Goal: Contribute content: Add original content to the website for others to see

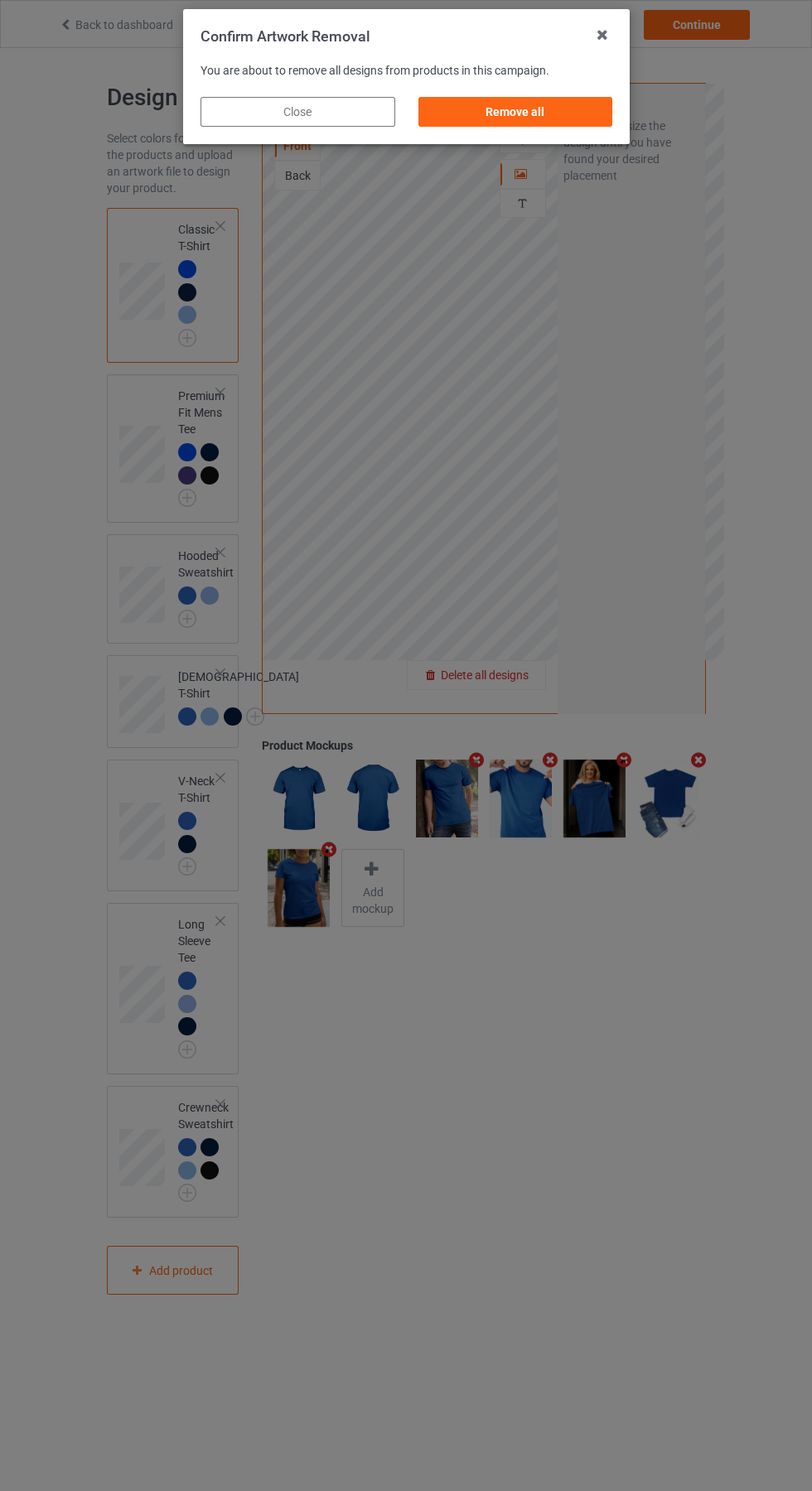
click at [525, 116] on div "Remove all" at bounding box center [515, 112] width 195 height 30
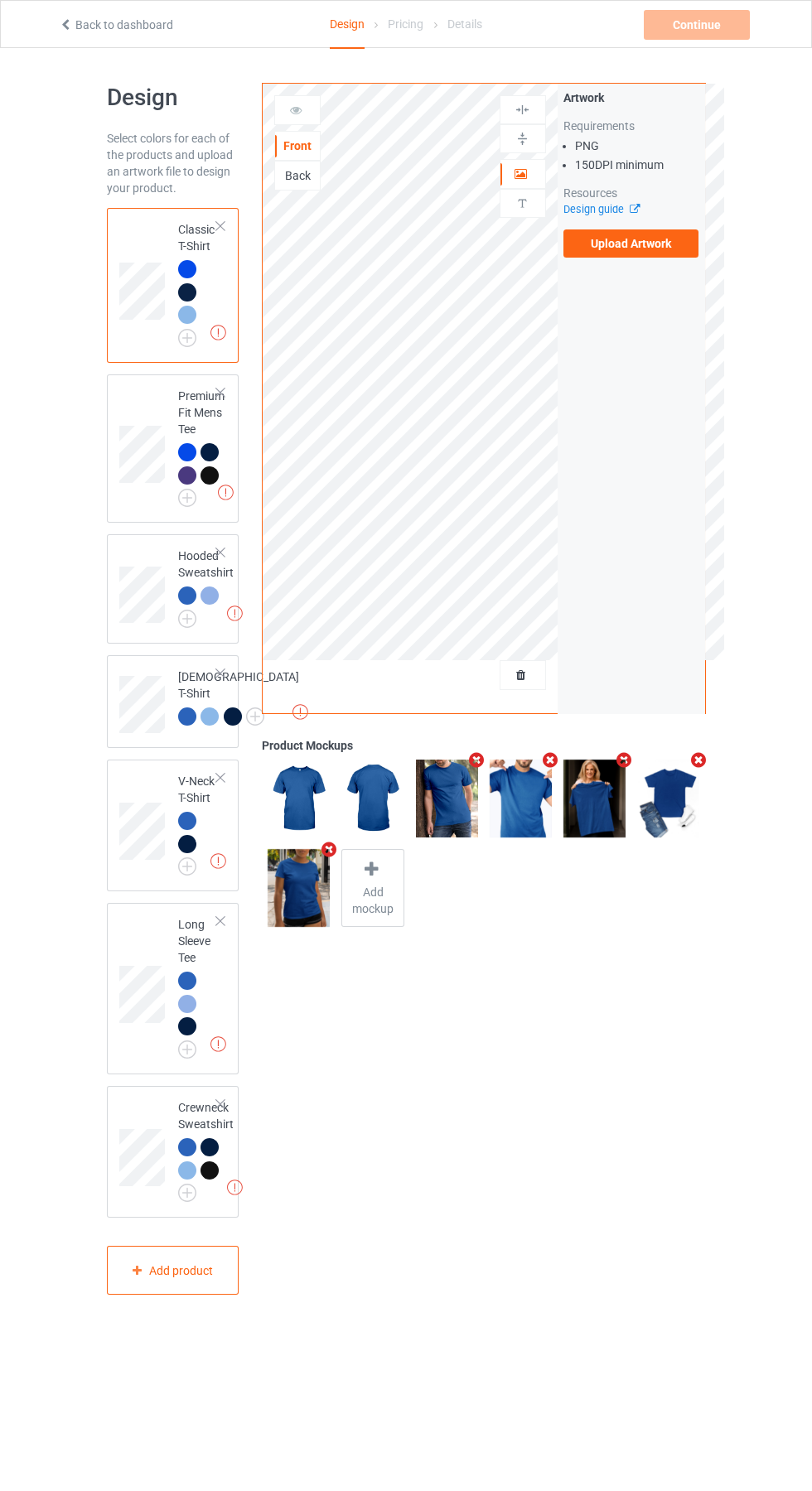
click at [645, 248] on label "Upload Artwork" at bounding box center [631, 243] width 136 height 28
click at [0, 0] on input "Upload Artwork" at bounding box center [0, 0] width 0 height 0
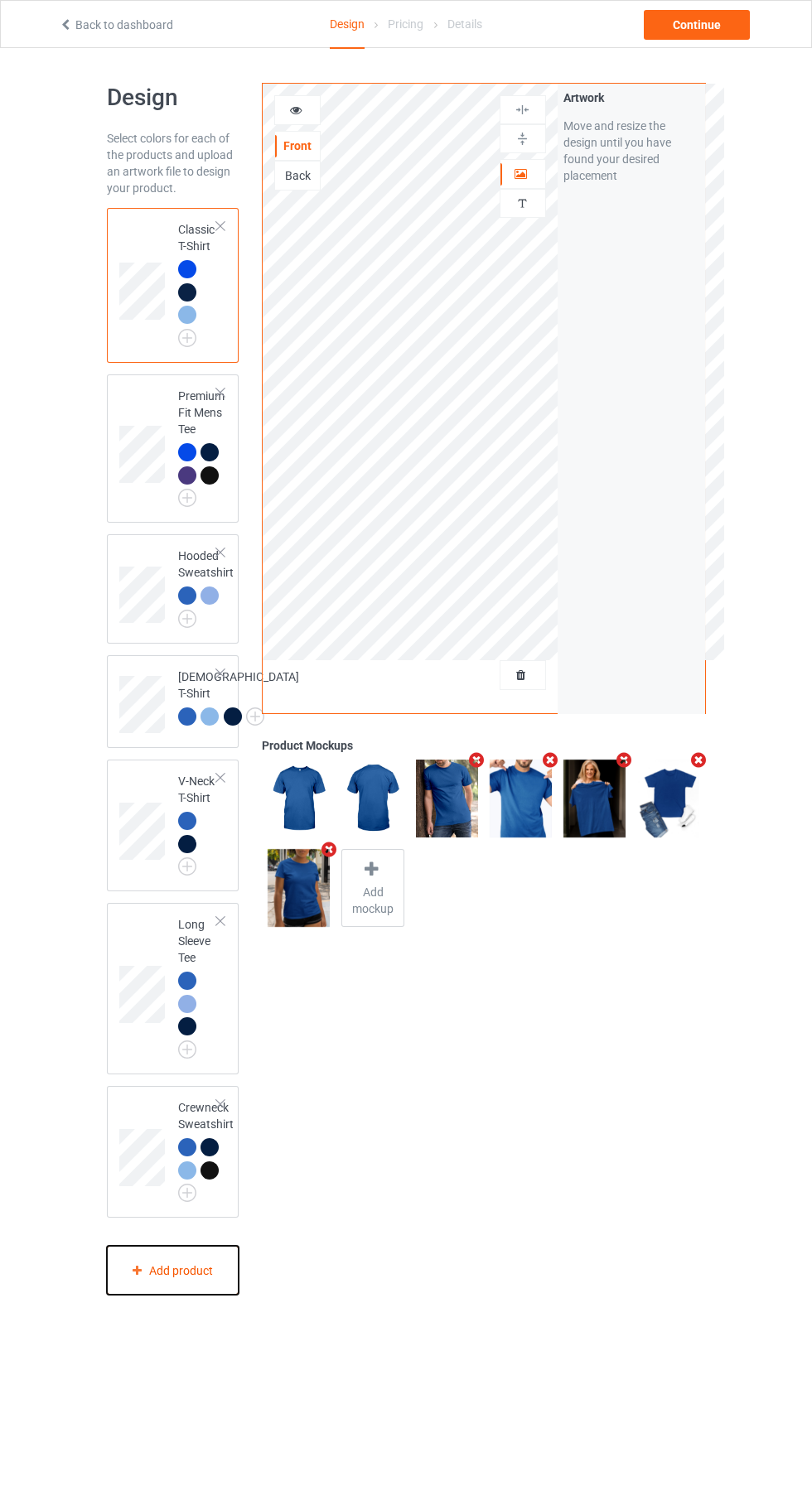
click at [140, 1275] on icon at bounding box center [137, 1270] width 14 height 10
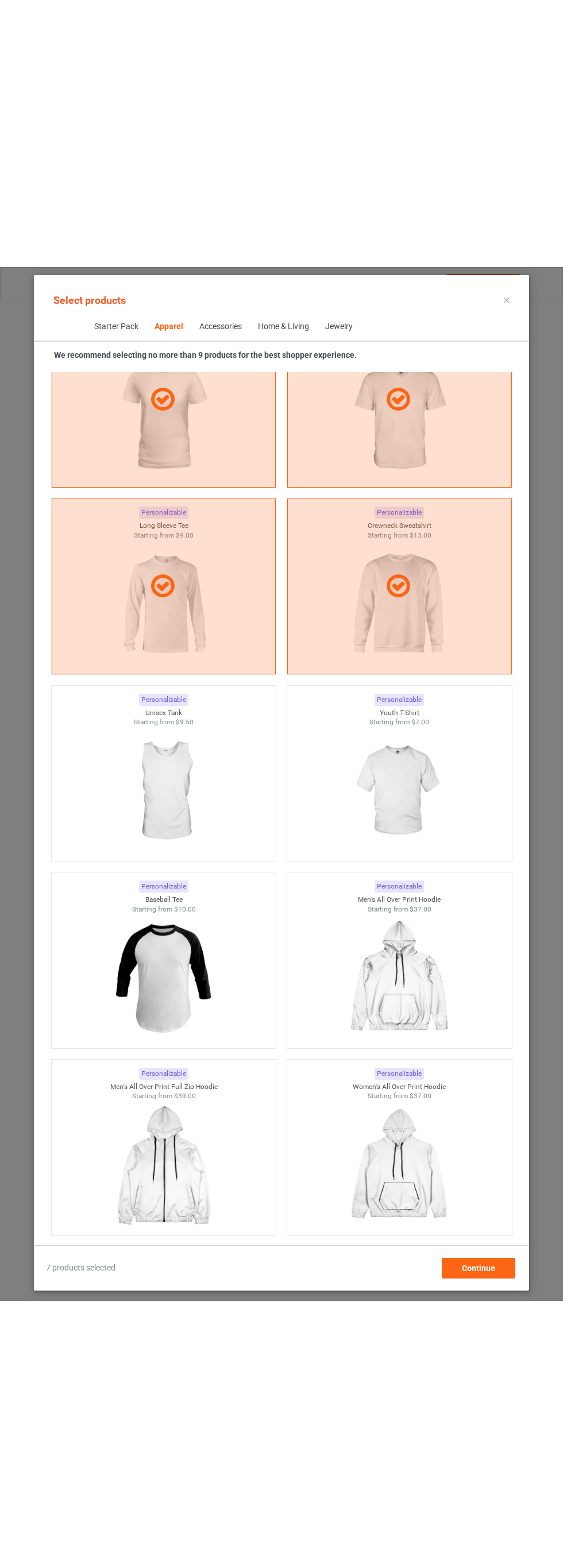
scroll to position [1274, 0]
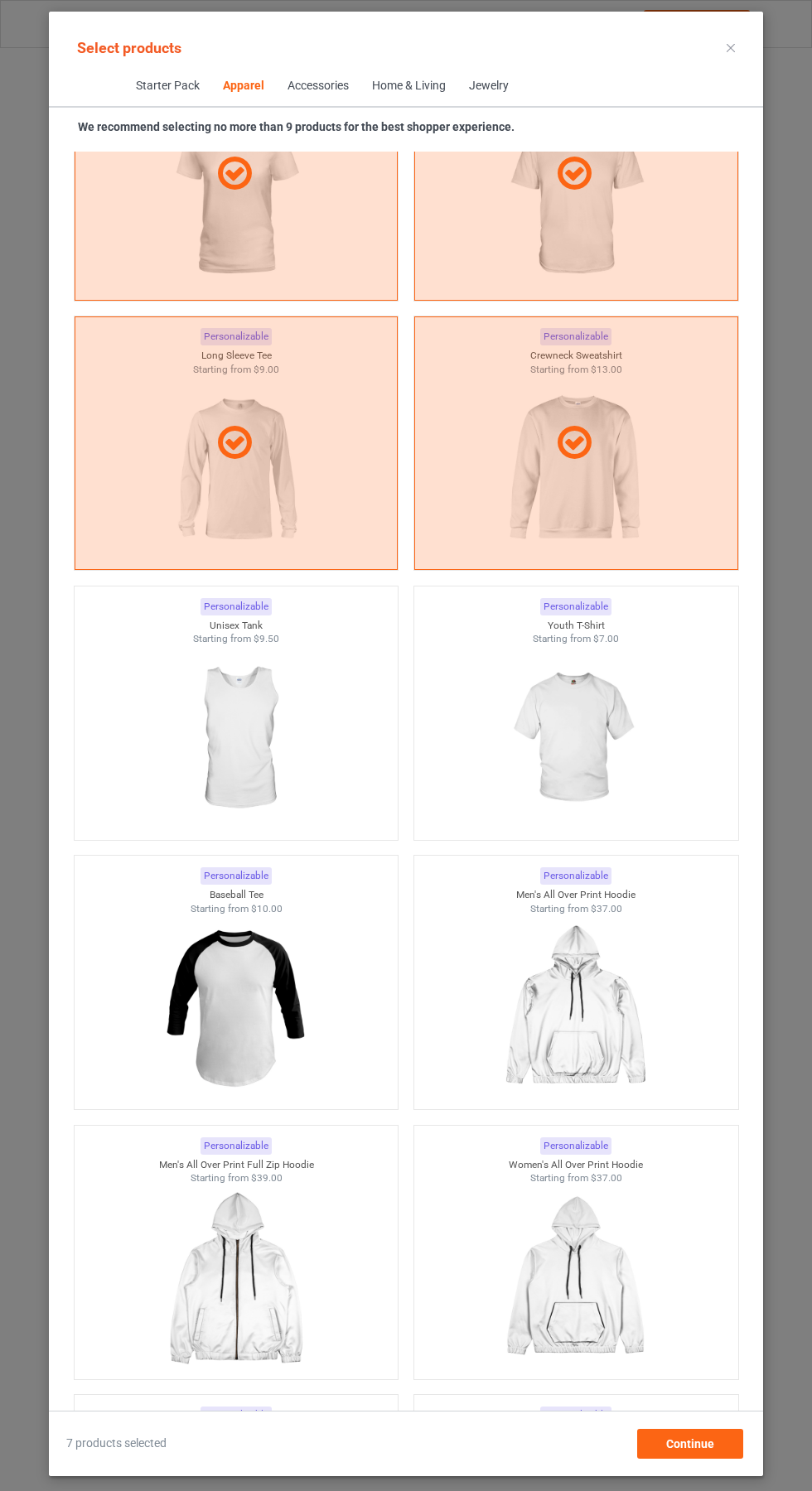
click at [272, 752] on img at bounding box center [235, 738] width 148 height 185
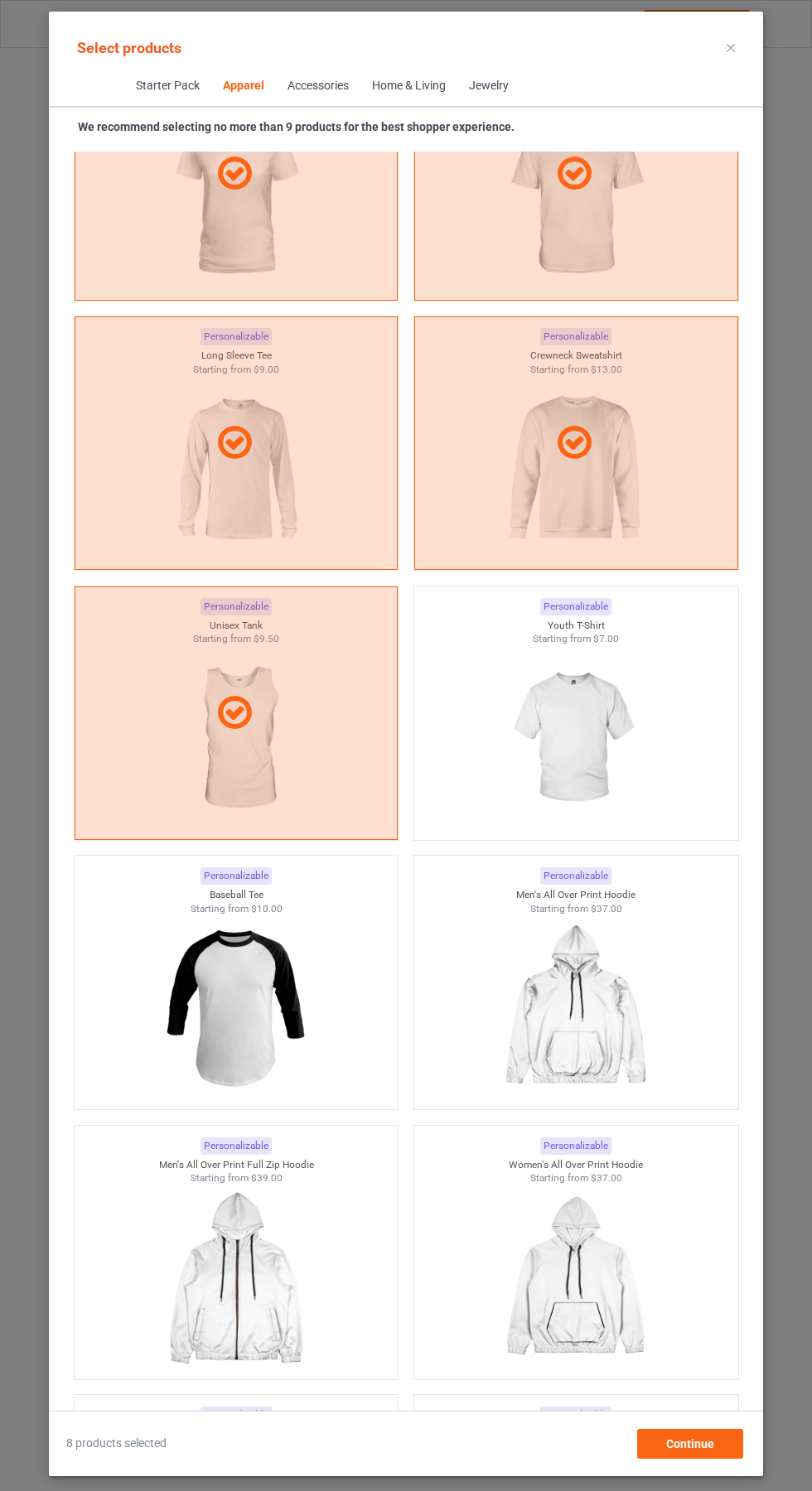
click at [730, 47] on icon at bounding box center [730, 47] width 8 height 8
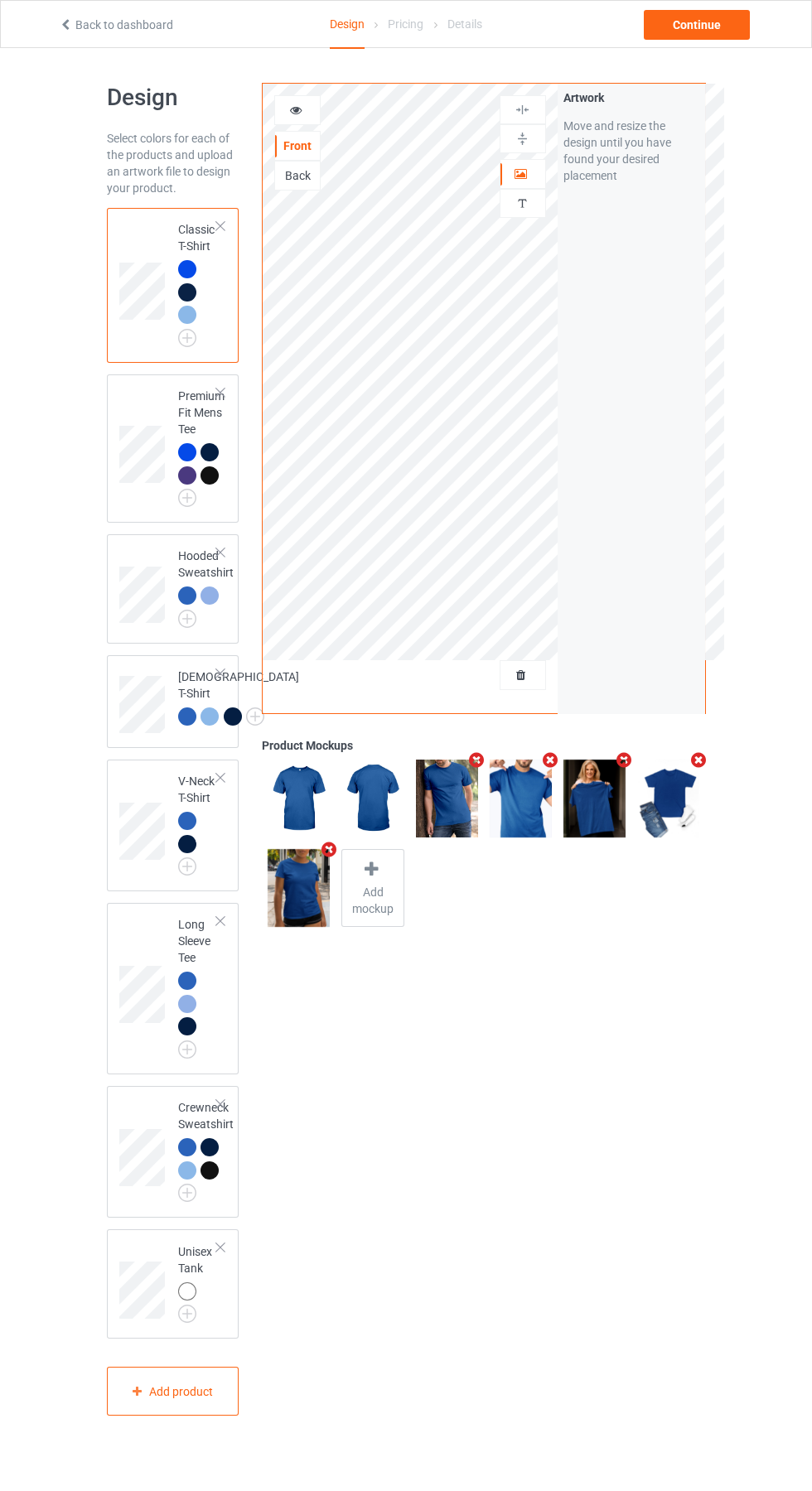
click at [0, 0] on img at bounding box center [0, 0] width 0 height 0
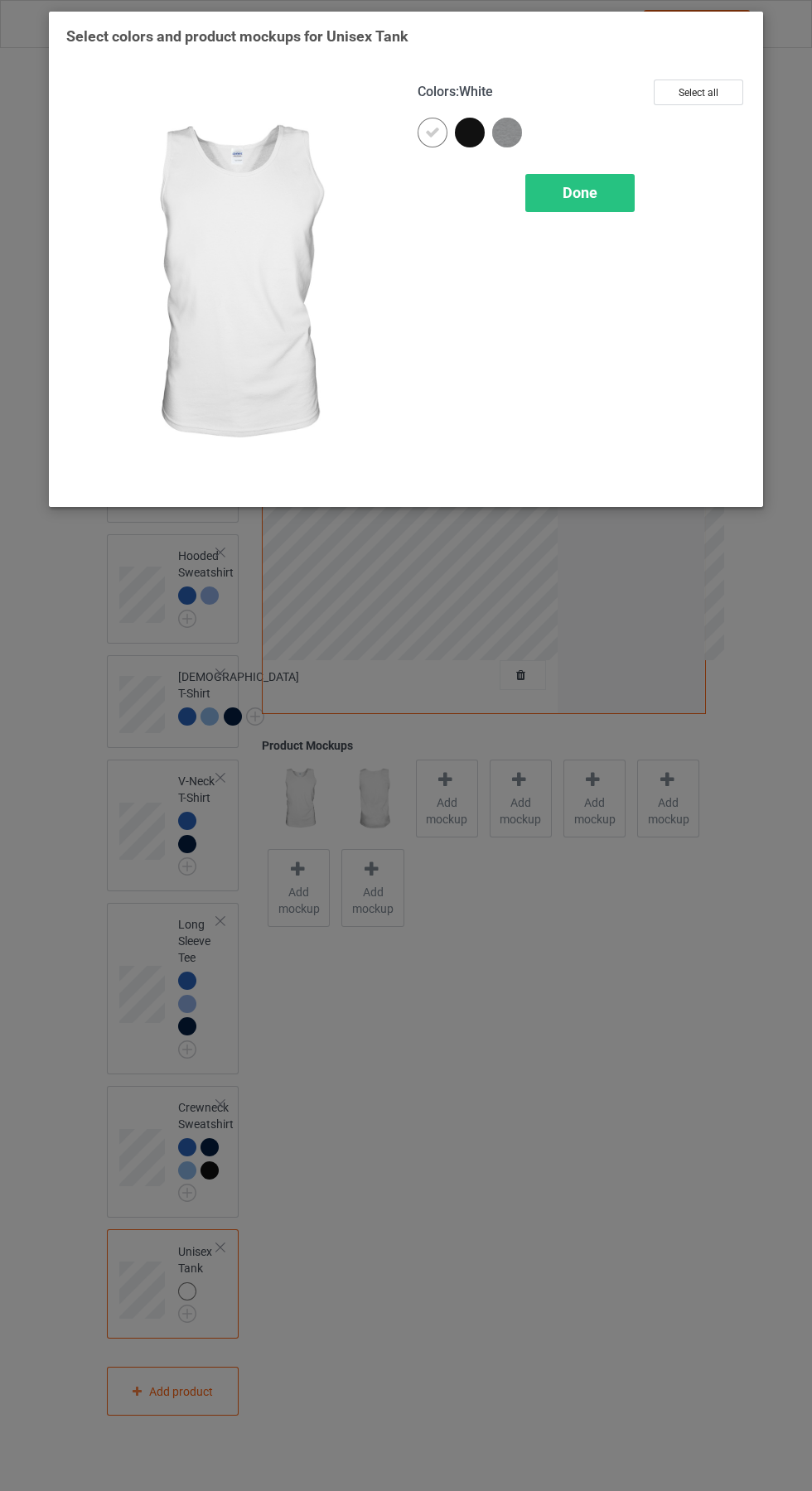
click at [472, 120] on div at bounding box center [470, 133] width 30 height 30
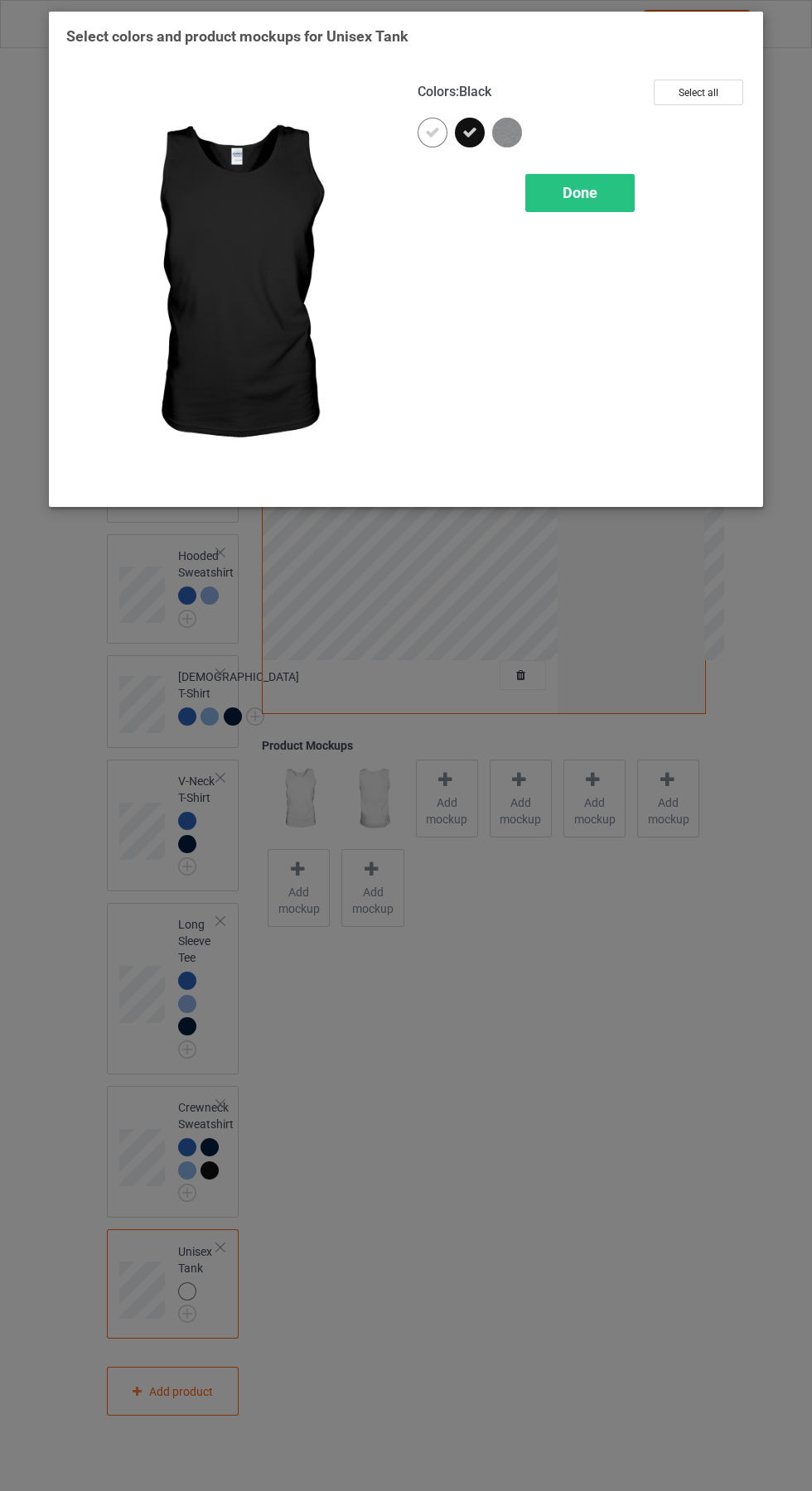
click at [419, 129] on div at bounding box center [433, 133] width 30 height 30
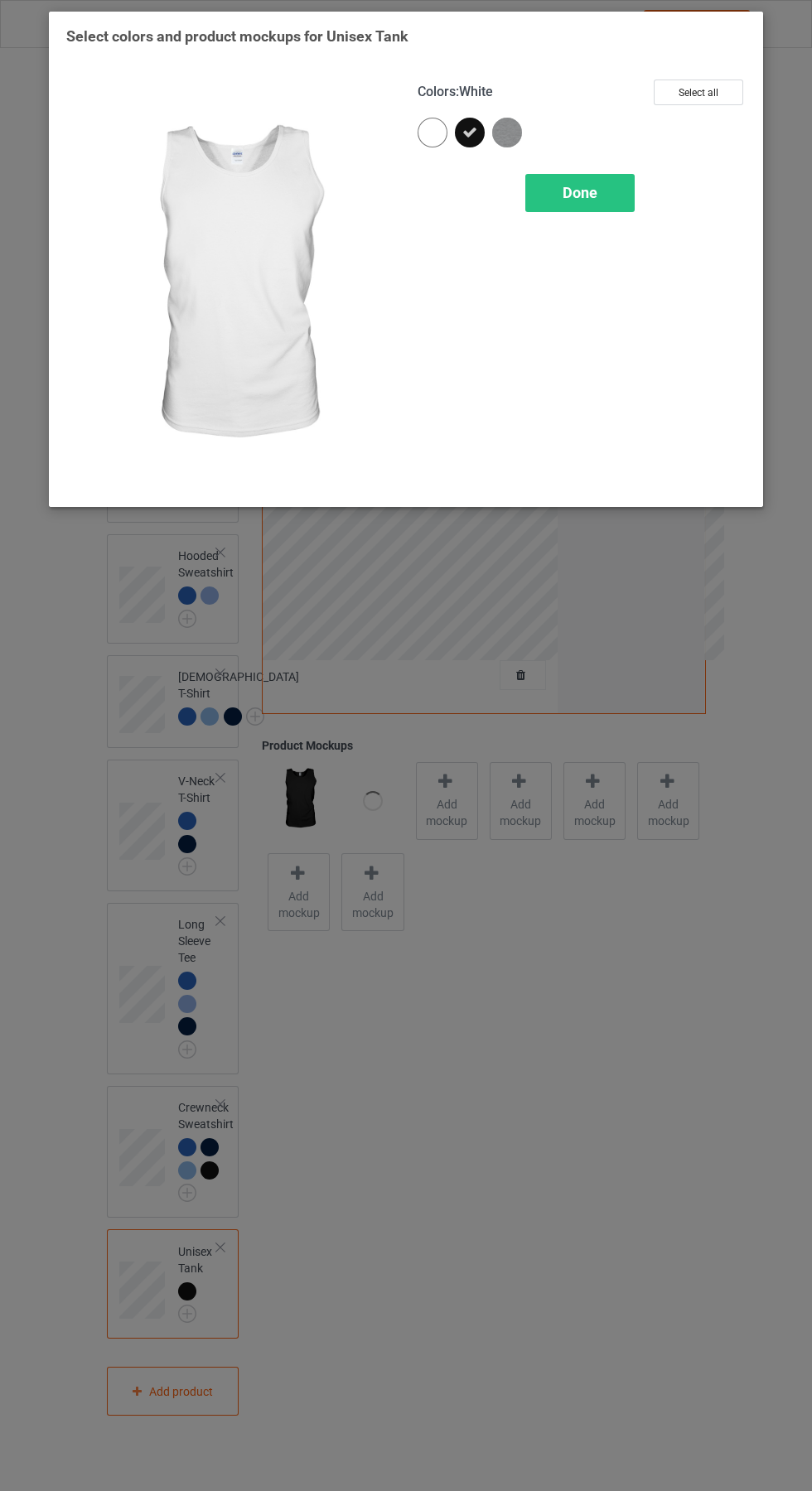
click at [594, 183] on div "Done" at bounding box center [579, 192] width 110 height 38
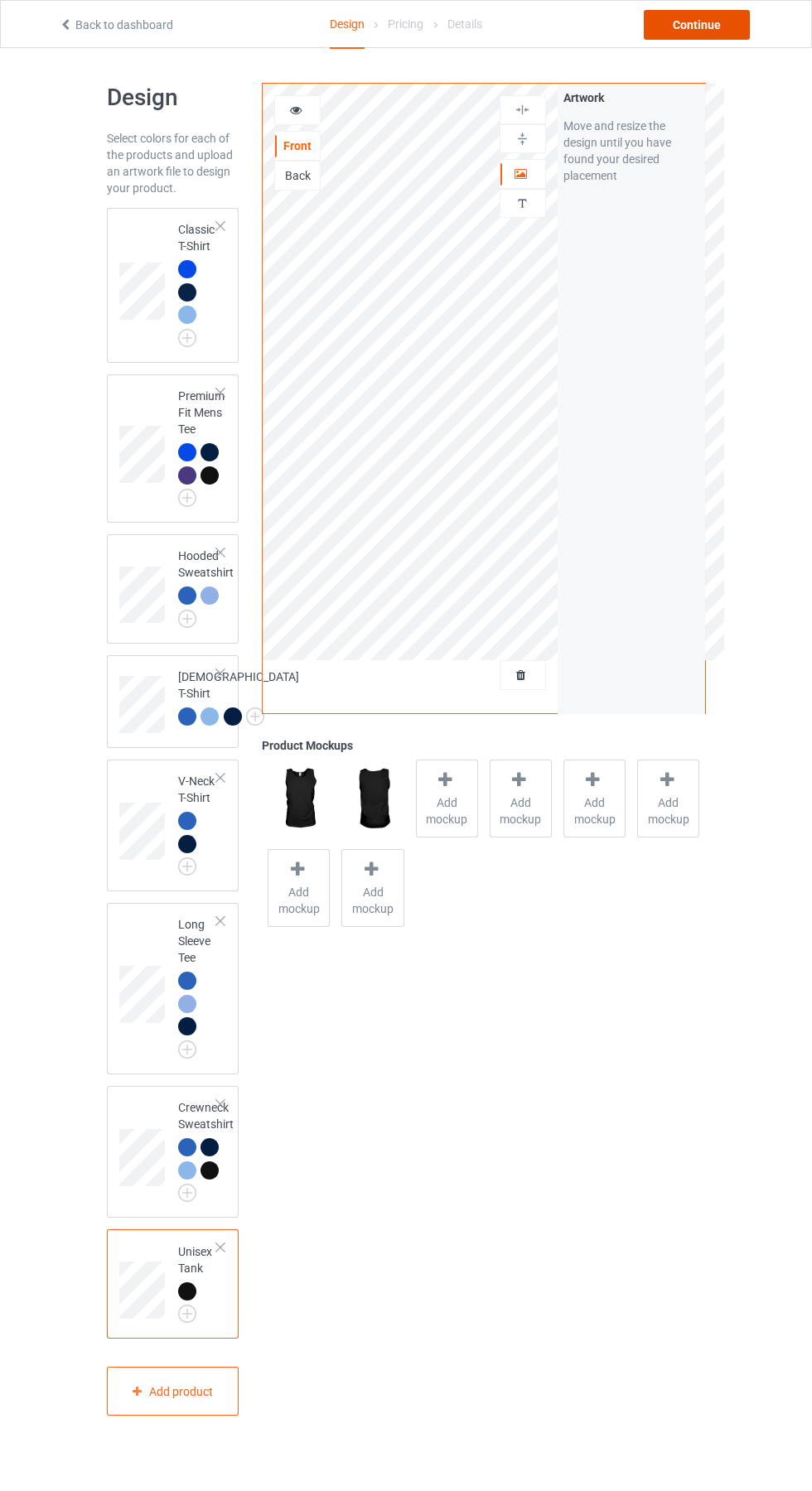
click at [732, 37] on div "Continue" at bounding box center [696, 25] width 106 height 30
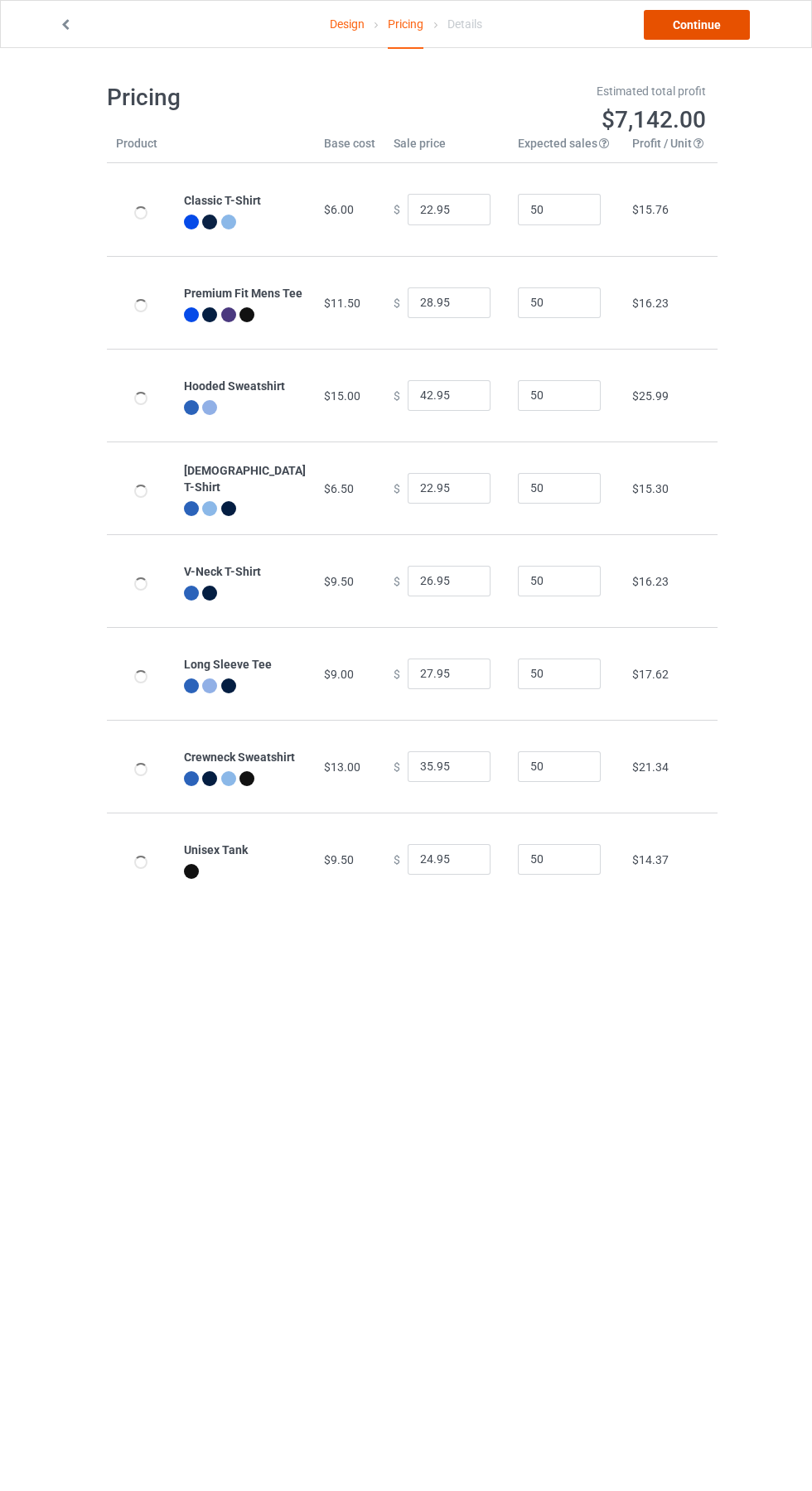
click at [722, 25] on link "Continue" at bounding box center [696, 25] width 106 height 30
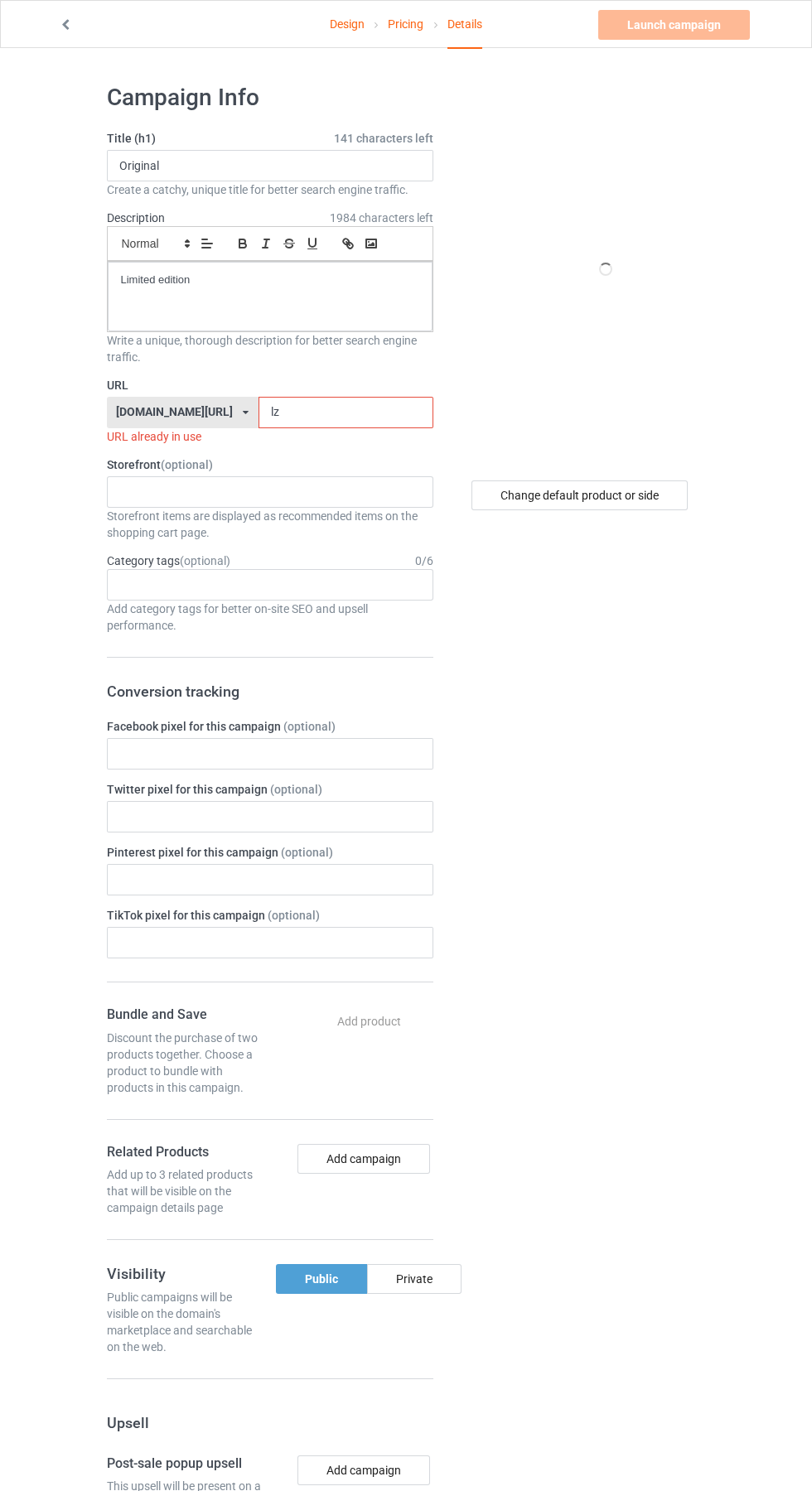
click at [273, 415] on input "lz" at bounding box center [345, 413] width 175 height 32
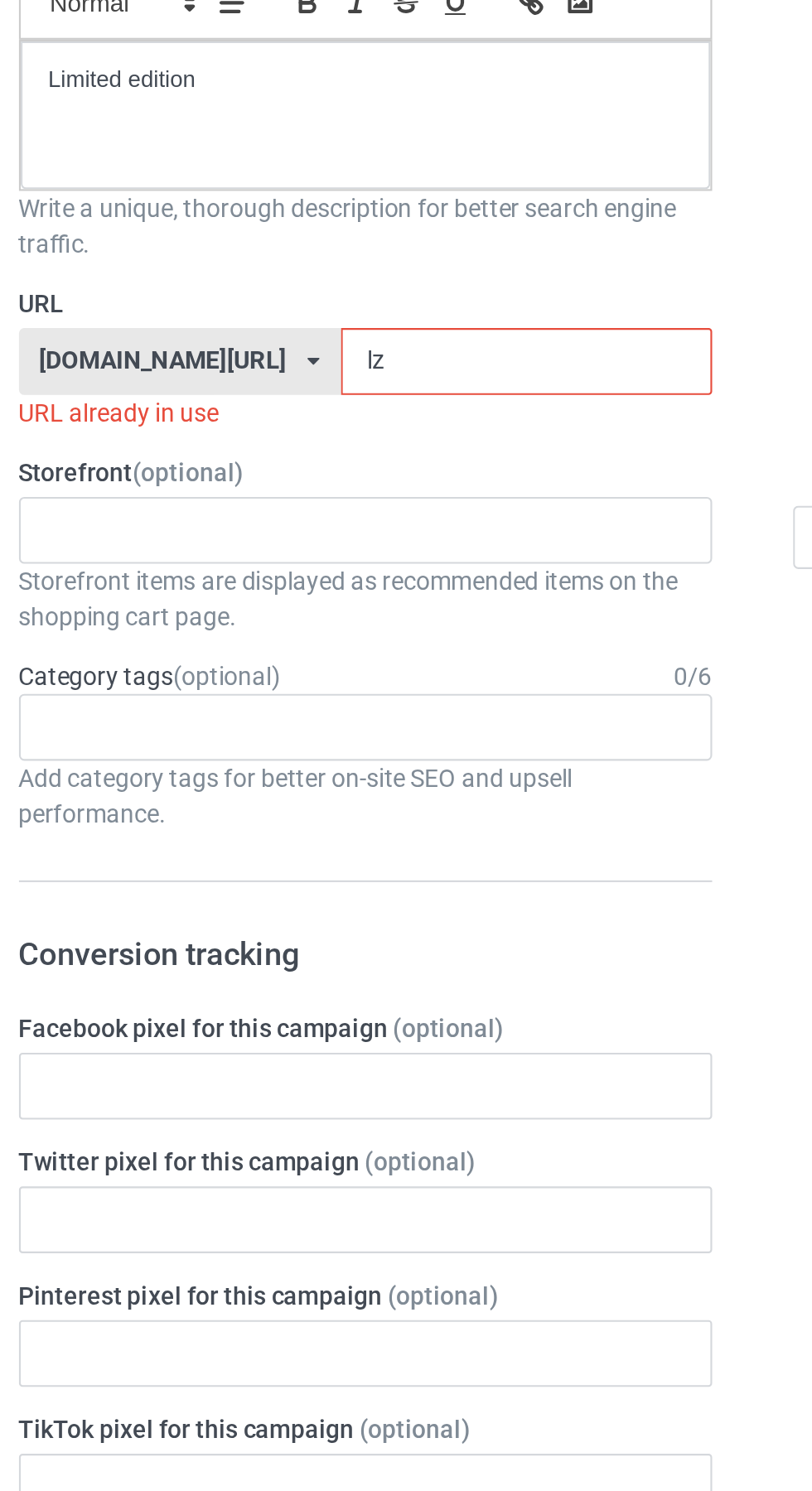
type input "lz7"
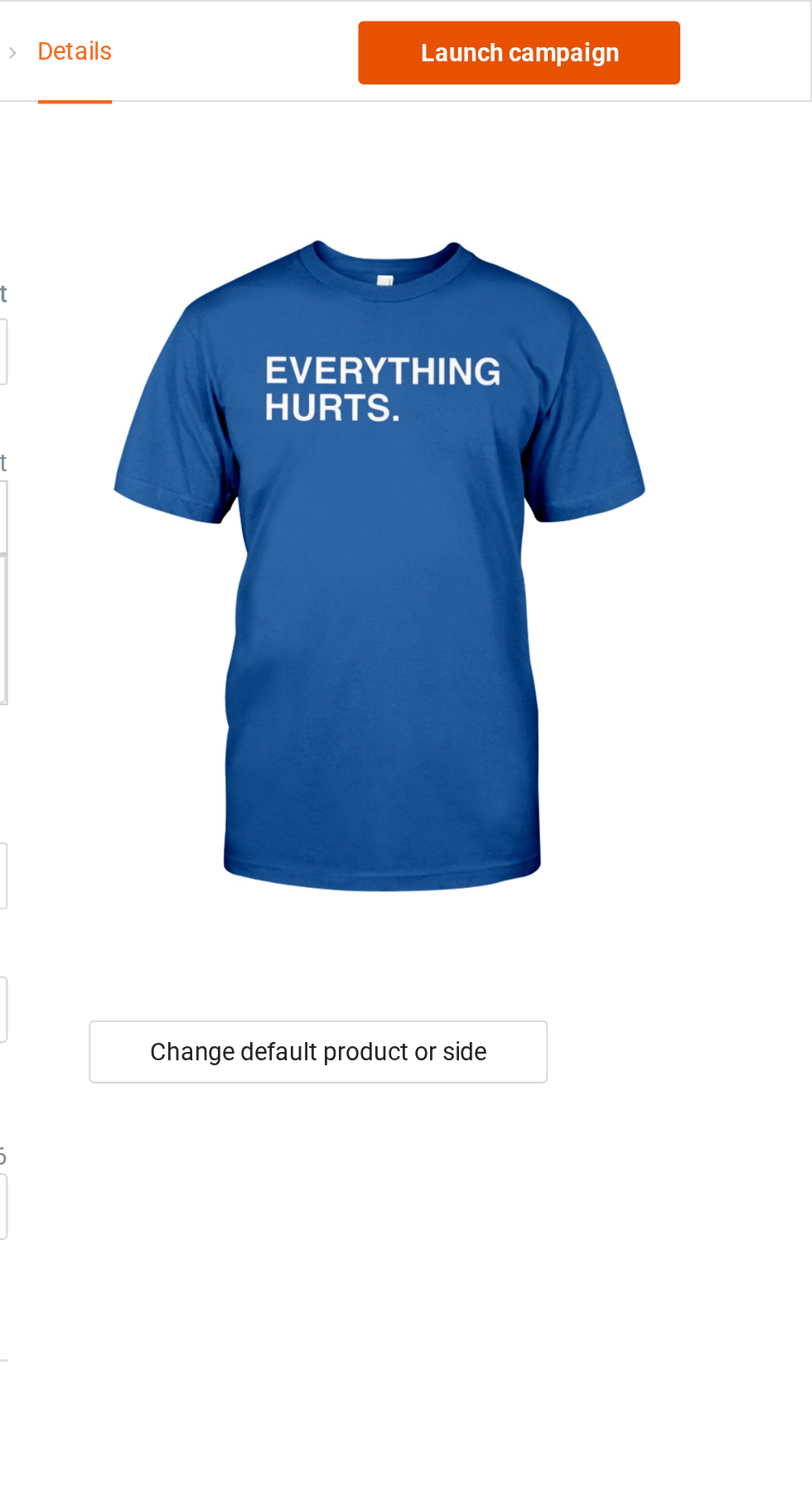
click at [706, 26] on link "Launch campaign" at bounding box center [673, 25] width 152 height 30
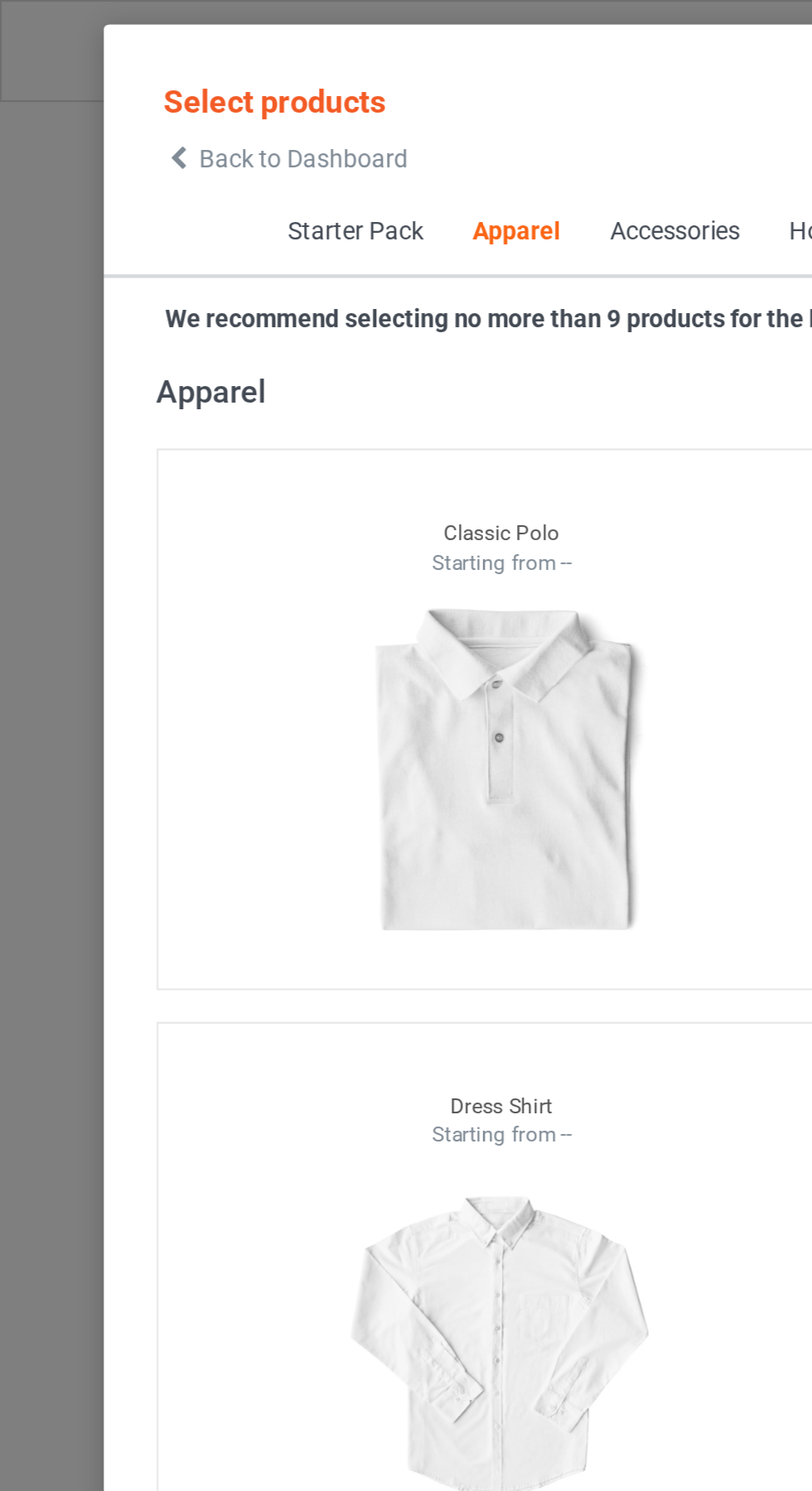
click at [96, 75] on span "Back to Dashboard" at bounding box center [143, 74] width 98 height 13
